Goal: Information Seeking & Learning: Find specific fact

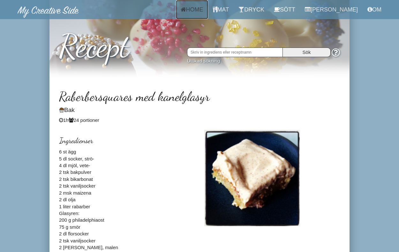
click at [198, 11] on link "Home" at bounding box center [192, 9] width 32 height 19
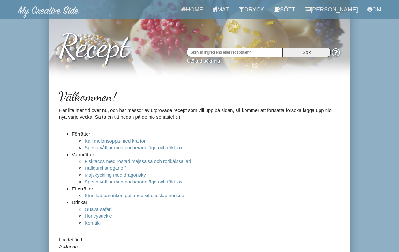
click at [205, 50] on input "text" at bounding box center [235, 53] width 96 height 10
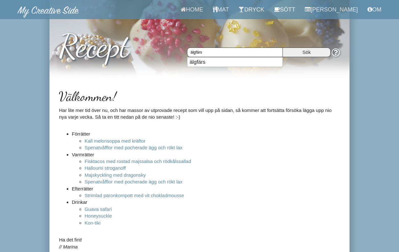
type input "älgfärs"
click at [283, 48] on input "Sök" at bounding box center [307, 53] width 48 height 10
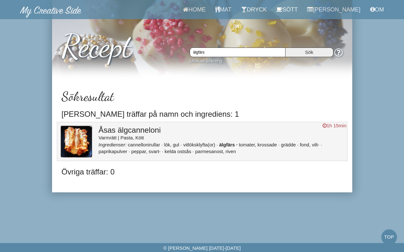
click at [137, 130] on h3 "Åsas älgcanneloni" at bounding box center [221, 130] width 245 height 8
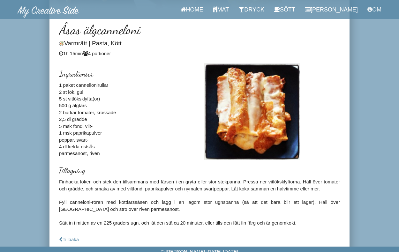
scroll to position [67, 0]
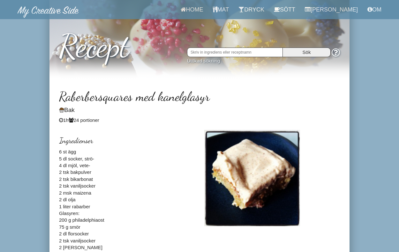
scroll to position [1, 0]
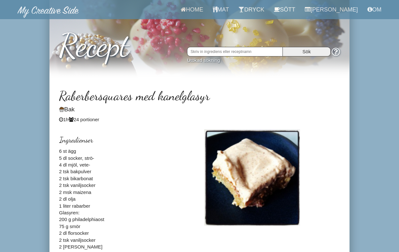
click at [244, 52] on input "text" at bounding box center [235, 52] width 96 height 10
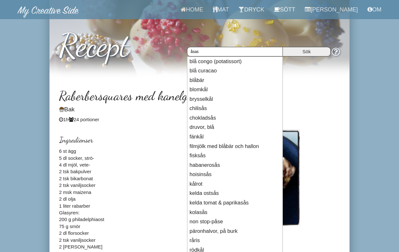
type input "åsas"
click at [283, 47] on input "Sök" at bounding box center [307, 52] width 48 height 10
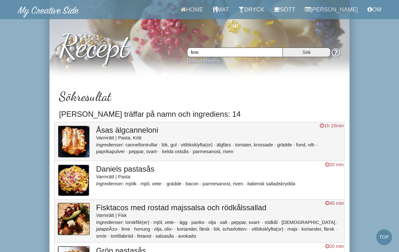
click at [108, 129] on h3 "Åsas älgcanneloni" at bounding box center [218, 130] width 245 height 8
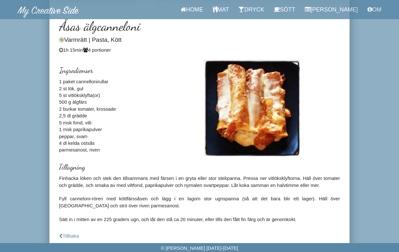
scroll to position [77, 0]
click at [170, 70] on div "Ingredienser 1 paket cannellonirullar 2 st lök, gul 5 st vitlöksklyfta(or) 500 …" at bounding box center [126, 107] width 145 height 94
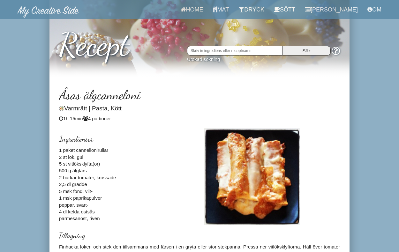
scroll to position [1, 0]
